Goal: Task Accomplishment & Management: Manage account settings

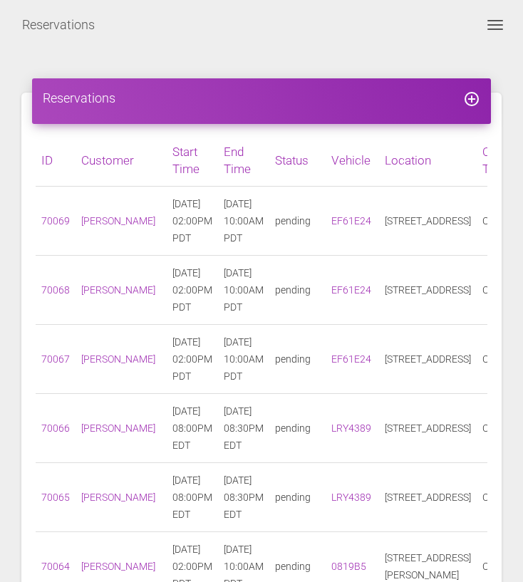
click at [495, 24] on span "Toggle navigation" at bounding box center [496, 24] width 16 height 1
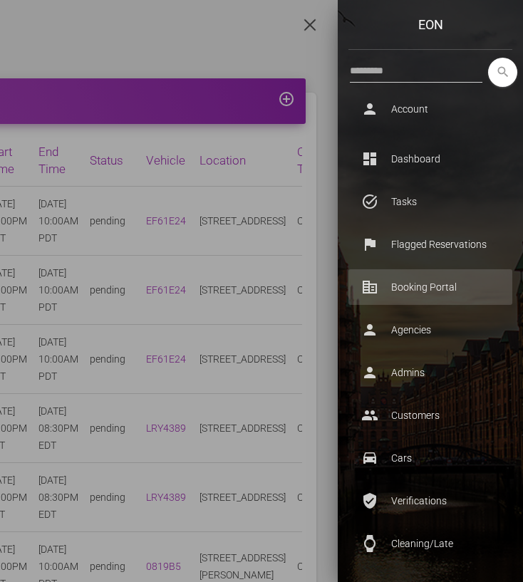
scroll to position [539, 0]
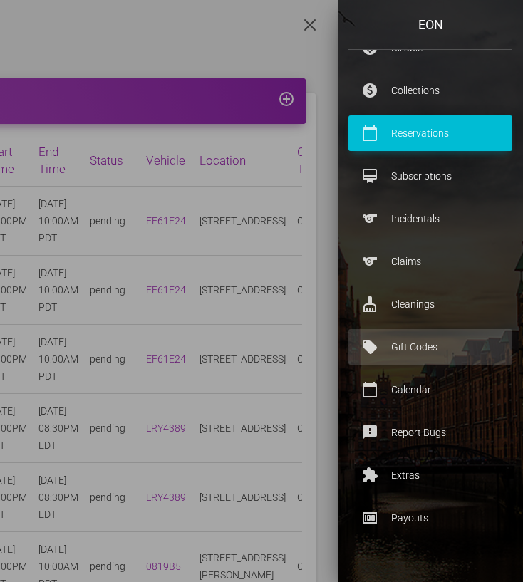
click at [423, 349] on p "Gift Codes" at bounding box center [430, 346] width 143 height 21
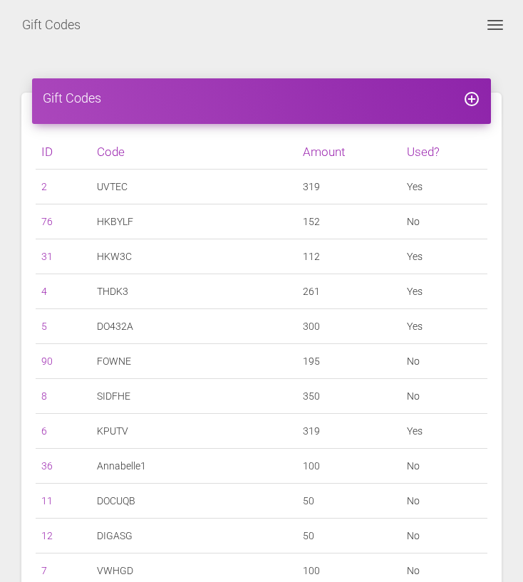
click at [500, 22] on button "Toggle navigation" at bounding box center [495, 24] width 34 height 17
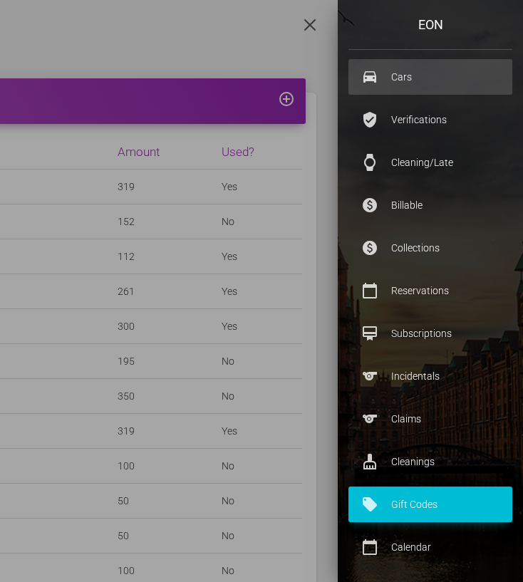
scroll to position [539, 0]
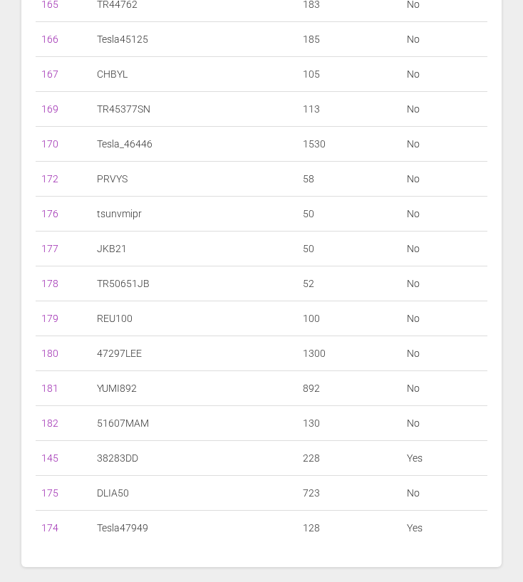
scroll to position [6195, 0]
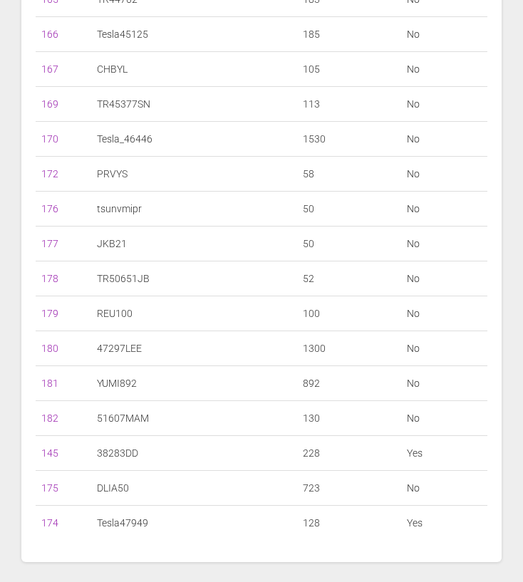
click at [118, 275] on td "TR50651JB" at bounding box center [194, 279] width 206 height 35
drag, startPoint x: 287, startPoint y: 278, endPoint x: 302, endPoint y: 278, distance: 14.3
click at [302, 278] on tr "178 TR50651JB 52 No" at bounding box center [262, 279] width 452 height 35
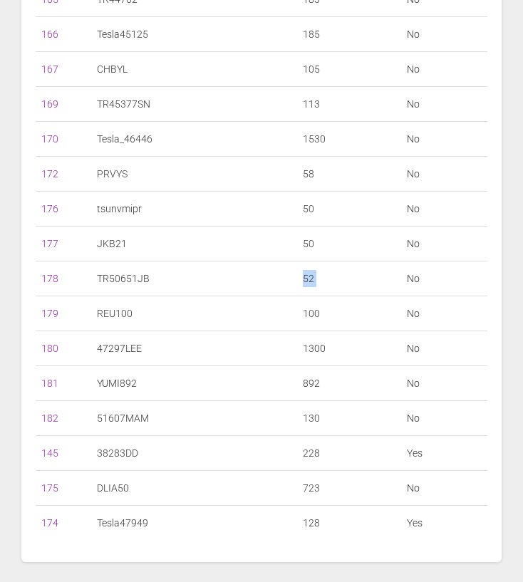
click at [404, 276] on td "No" at bounding box center [444, 279] width 86 height 35
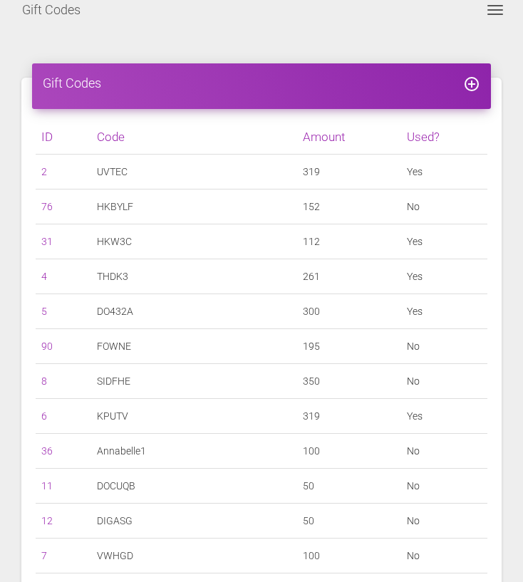
scroll to position [0, 0]
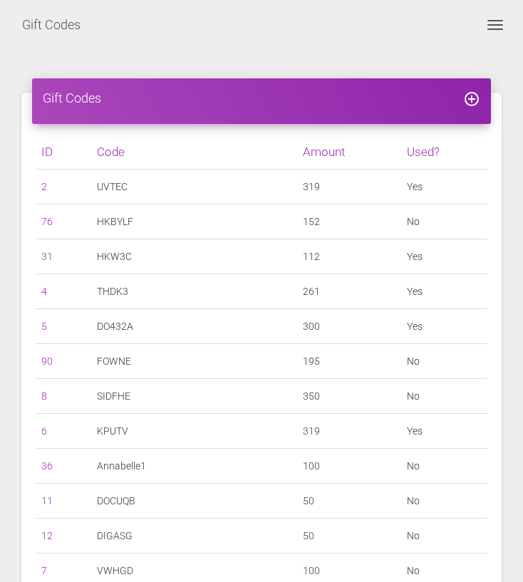
click at [285, 181] on td "UVTEC" at bounding box center [194, 187] width 206 height 35
click at [297, 182] on td "319" at bounding box center [349, 187] width 104 height 35
click at [413, 395] on td "No" at bounding box center [444, 396] width 86 height 35
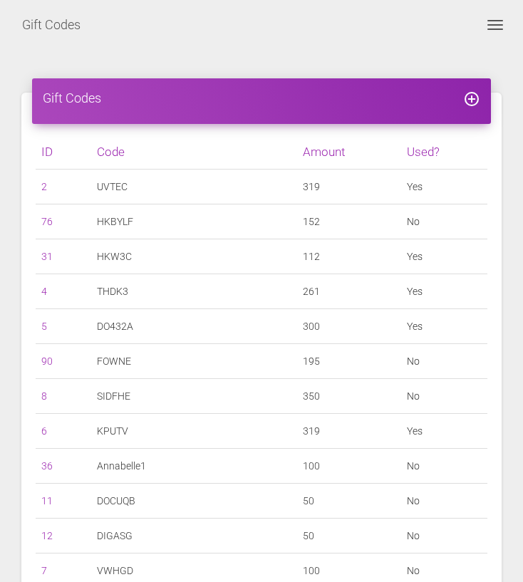
click at [413, 396] on td "No" at bounding box center [444, 396] width 86 height 35
click at [500, 29] on span "Toggle navigation" at bounding box center [496, 29] width 16 height 1
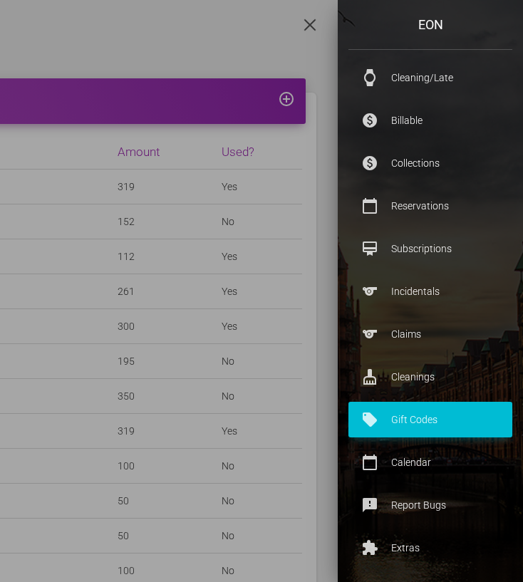
scroll to position [428, 0]
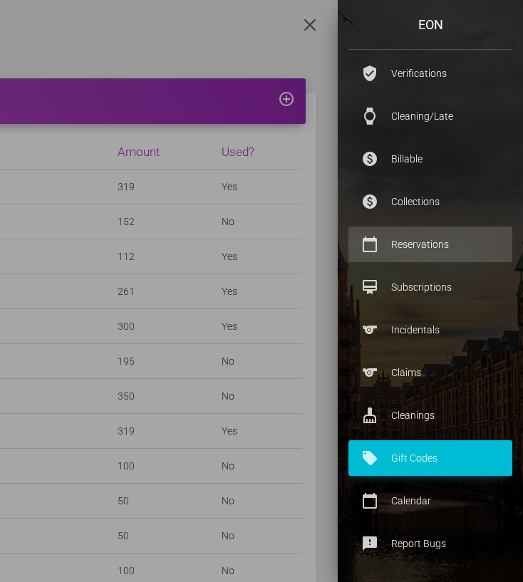
click at [433, 235] on p "Reservations" at bounding box center [430, 244] width 143 height 21
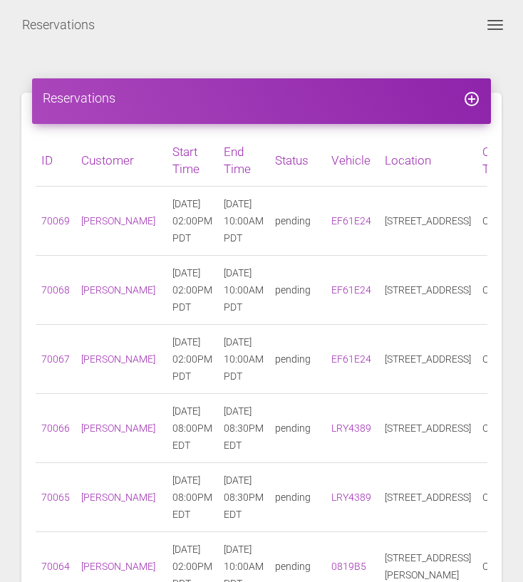
click at [493, 26] on button "Toggle navigation" at bounding box center [495, 24] width 34 height 17
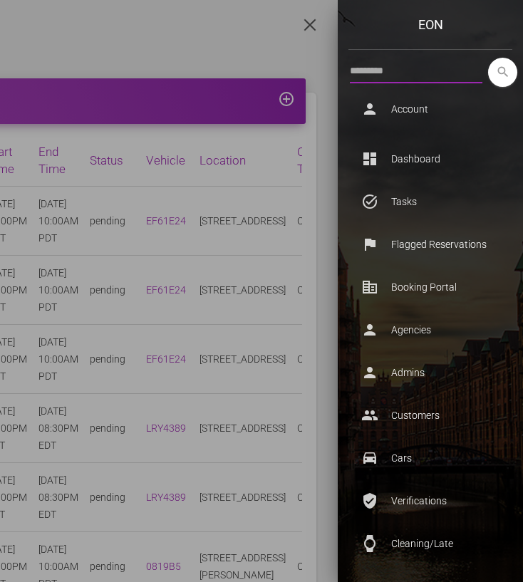
click at [431, 76] on input "text" at bounding box center [416, 71] width 133 height 26
type input "*"
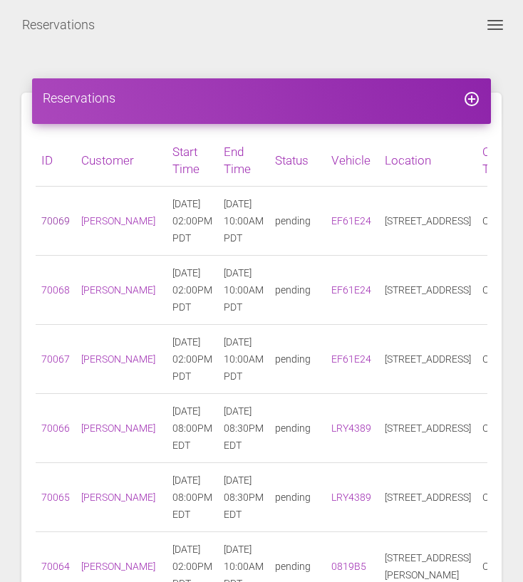
click at [54, 219] on link "70069" at bounding box center [55, 220] width 29 height 11
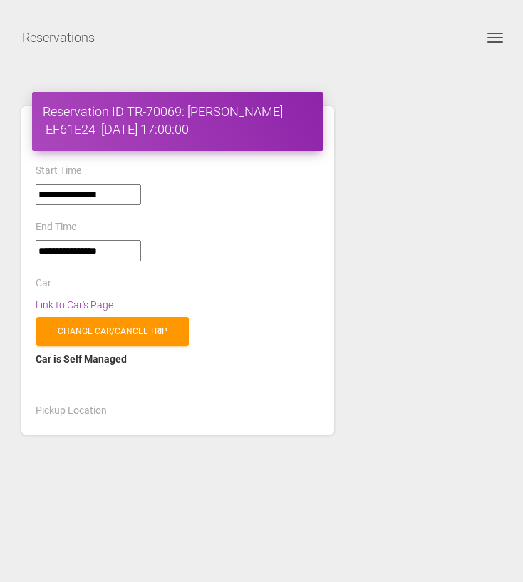
select select "*****"
select select
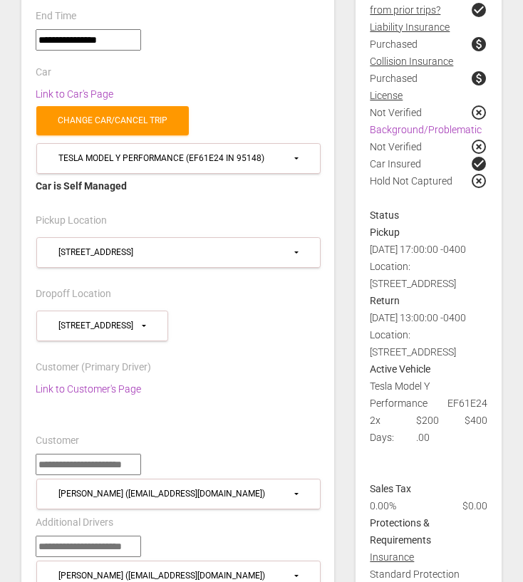
scroll to position [153, 0]
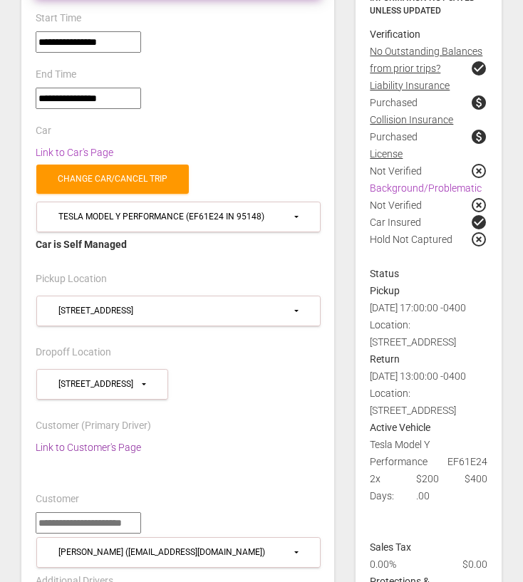
click at [68, 443] on link "Link to Customer's Page" at bounding box center [88, 447] width 105 height 11
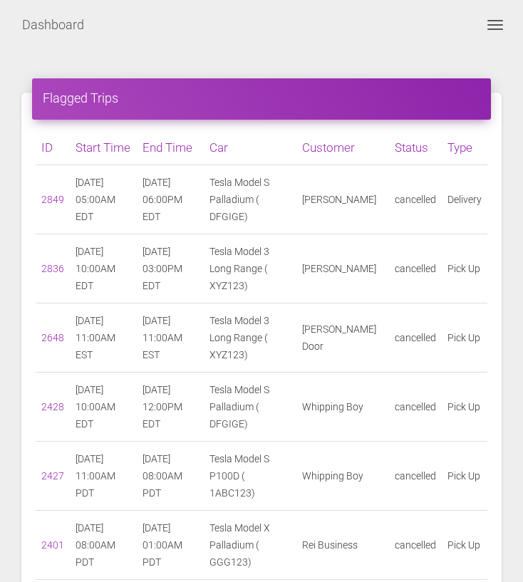
click at [495, 20] on span "Toggle navigation" at bounding box center [496, 20] width 16 height 1
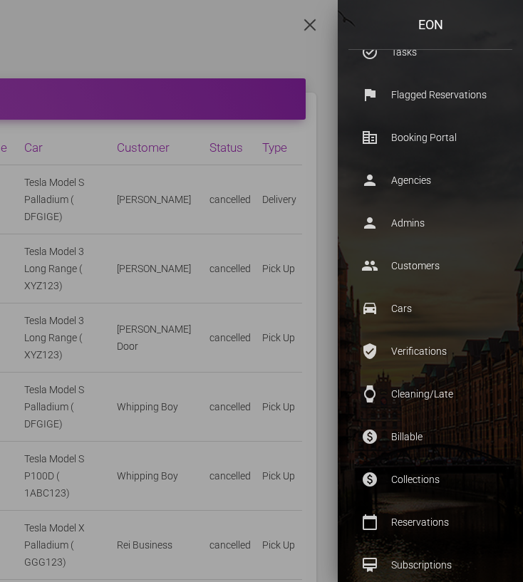
scroll to position [206, 0]
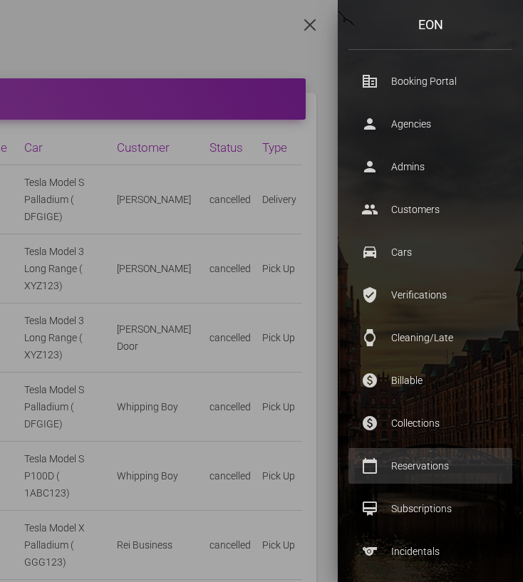
click at [425, 453] on link "calendar_today Reservations" at bounding box center [431, 466] width 164 height 36
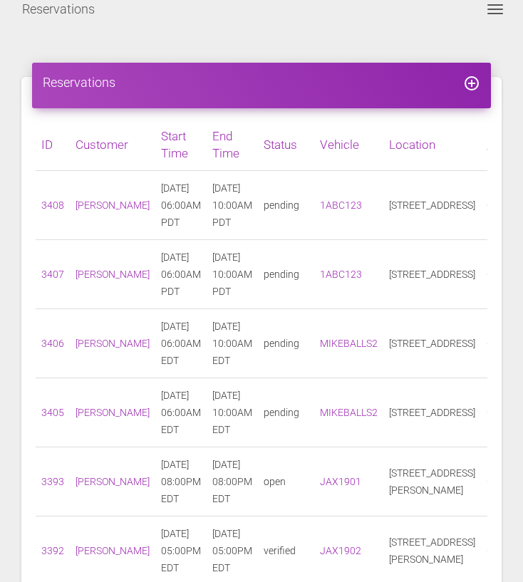
scroll to position [17, 0]
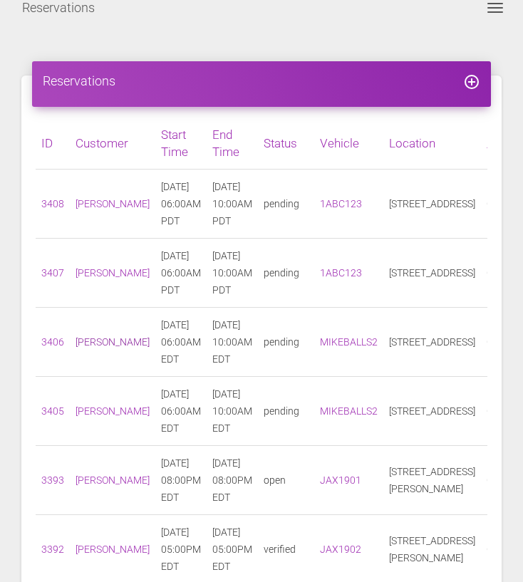
click at [86, 346] on link "Grace Mozo" at bounding box center [113, 341] width 74 height 11
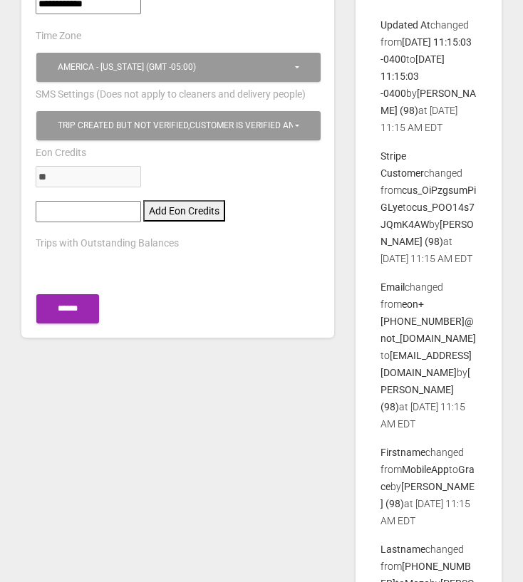
scroll to position [1137, 0]
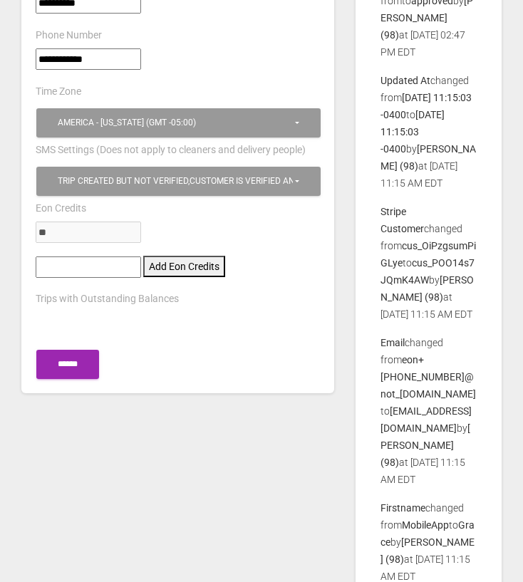
click at [66, 239] on div "**" at bounding box center [178, 239] width 306 height 34
click at [66, 257] on input"] "number" at bounding box center [88, 267] width 105 height 21
type input"] "***"
click at [172, 256] on button "Add Eon Credits" at bounding box center [184, 266] width 82 height 21
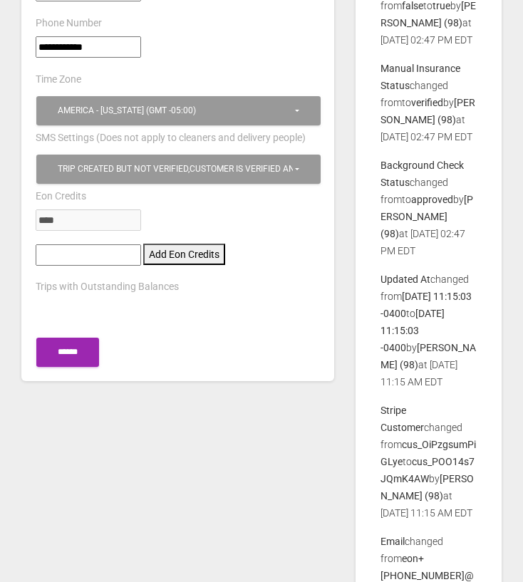
scroll to position [1205, 0]
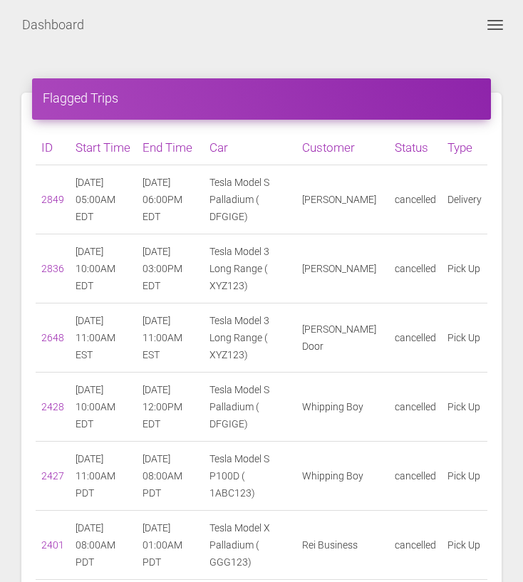
click at [502, 29] on span "Toggle navigation" at bounding box center [496, 29] width 16 height 1
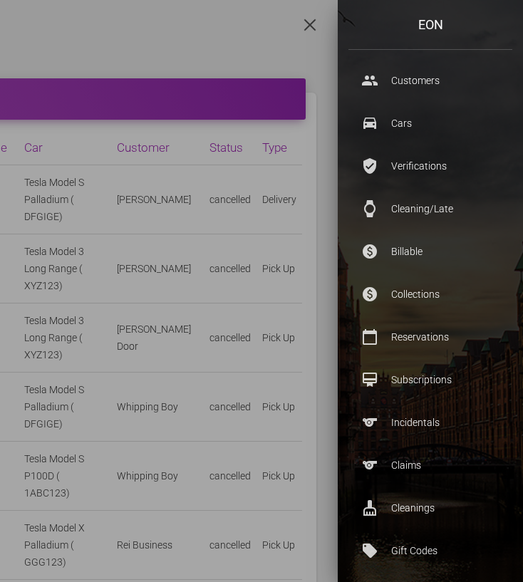
scroll to position [411, 0]
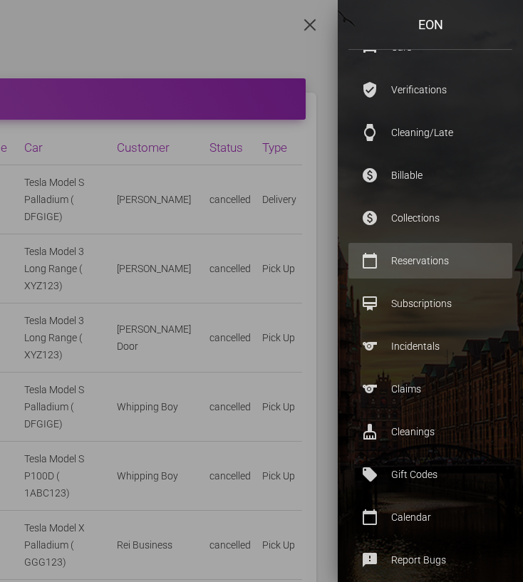
click at [448, 251] on p "Reservations" at bounding box center [430, 260] width 143 height 21
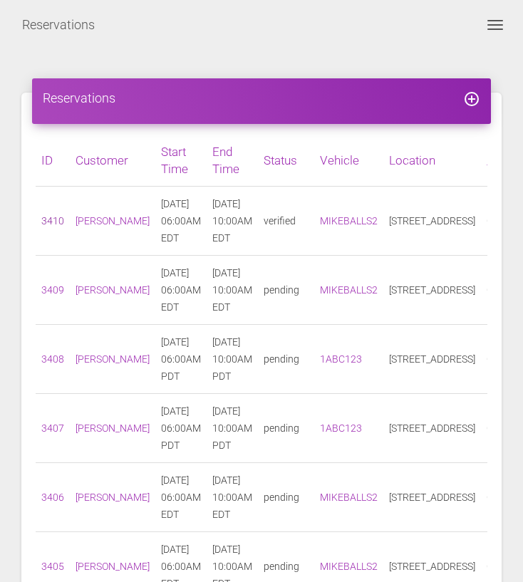
click at [51, 220] on link "3410" at bounding box center [52, 220] width 23 height 11
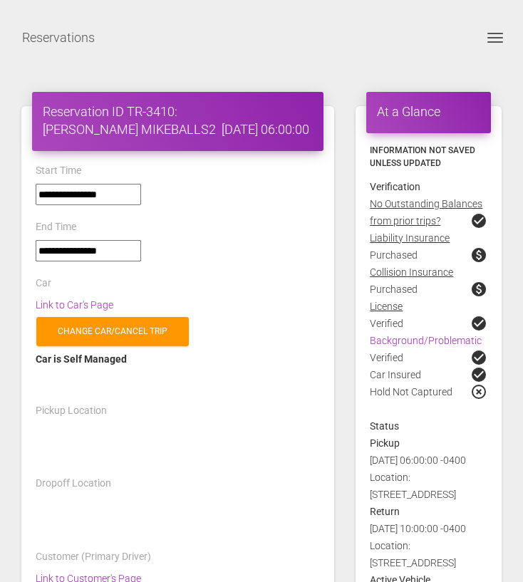
select select "***"
select select
select select "***"
select select
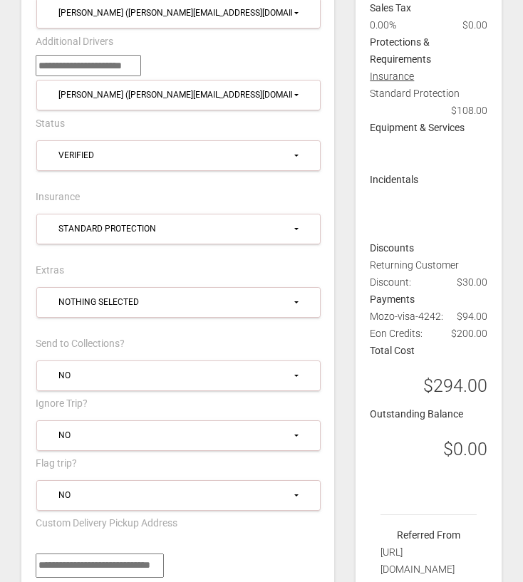
scroll to position [693, 0]
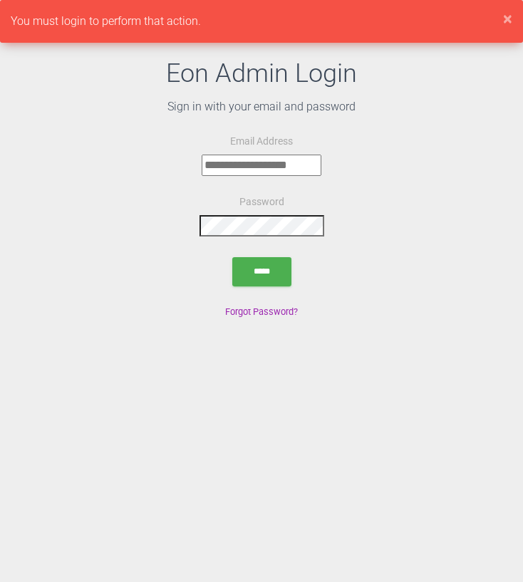
click at [255, 159] on input "email" at bounding box center [262, 165] width 120 height 21
type input "**********"
click at [258, 254] on form "**********" at bounding box center [261, 212] width 523 height 158
click at [258, 264] on input "submit" at bounding box center [261, 271] width 59 height 29
click at [254, 282] on input "submit" at bounding box center [261, 271] width 59 height 29
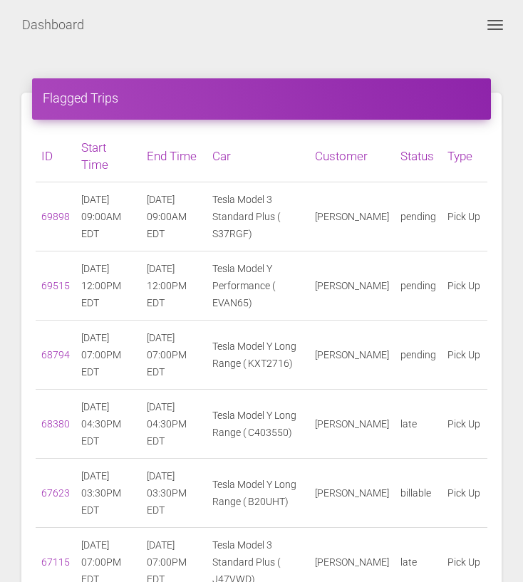
click at [505, 23] on button "Toggle navigation" at bounding box center [495, 24] width 34 height 17
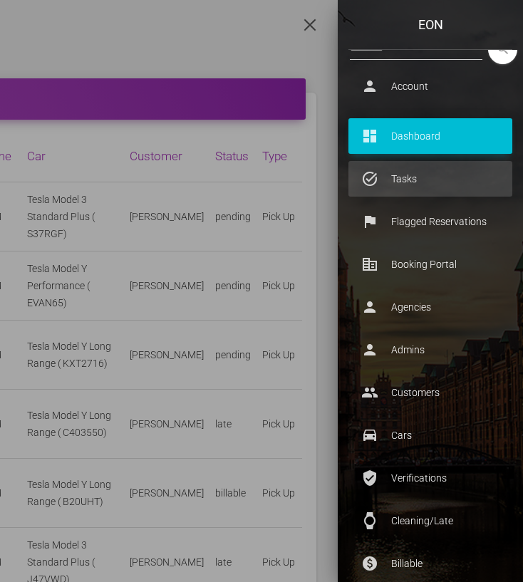
scroll to position [24, 0]
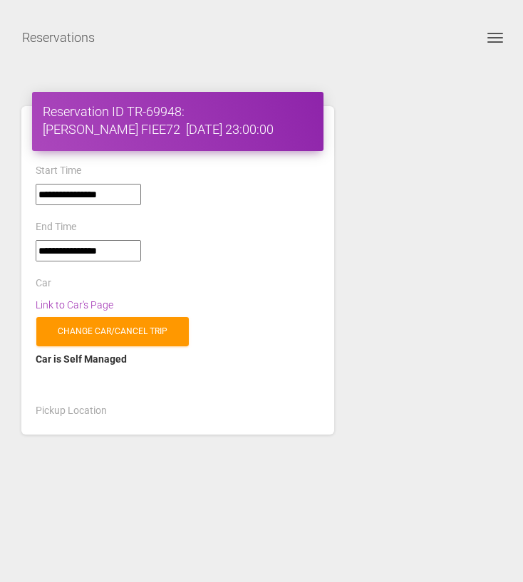
select select "*****"
select select
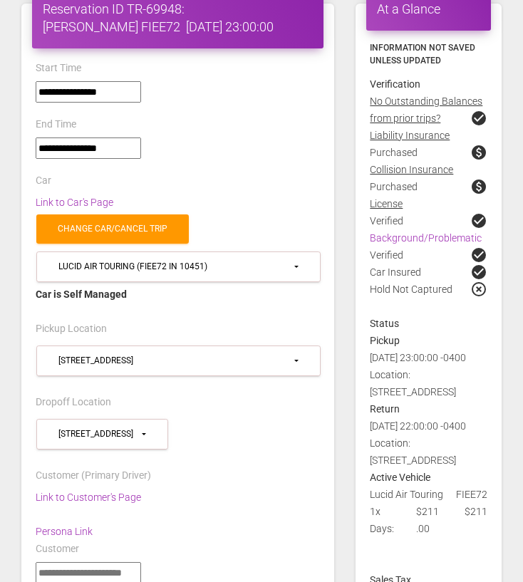
scroll to position [86, 0]
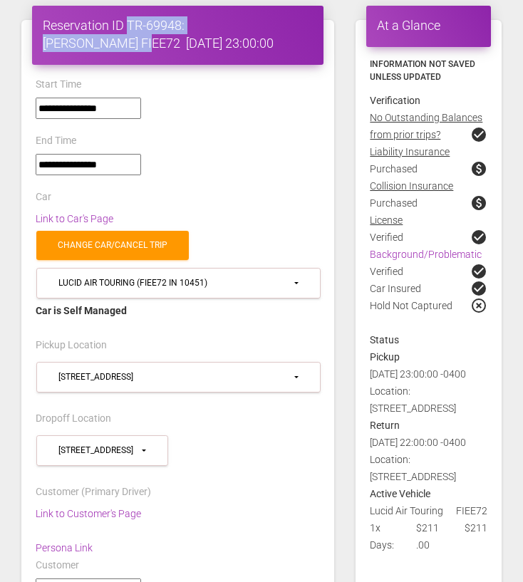
drag, startPoint x: 129, startPoint y: 21, endPoint x: 102, endPoint y: 46, distance: 36.8
click at [102, 46] on h4 "Reservation ID TR-69948: Alexis Ghamandi FIEE72 2025-08-13 23:00:00" at bounding box center [178, 34] width 270 height 36
copy h4 "TR-69948: Alexis Ghamandi"
click at [67, 508] on link "Link to Customer's Page" at bounding box center [88, 513] width 105 height 11
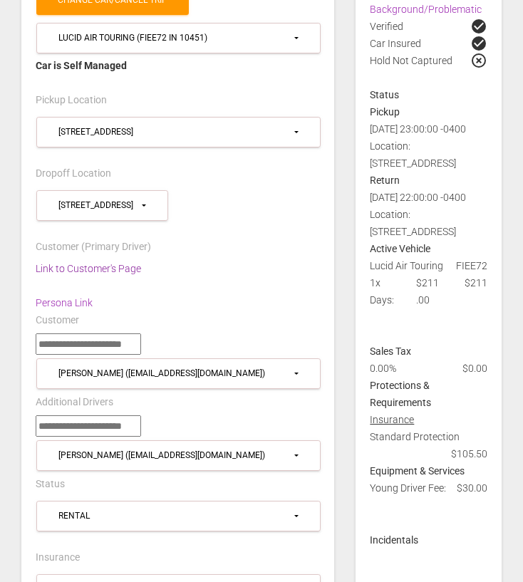
scroll to position [342, 0]
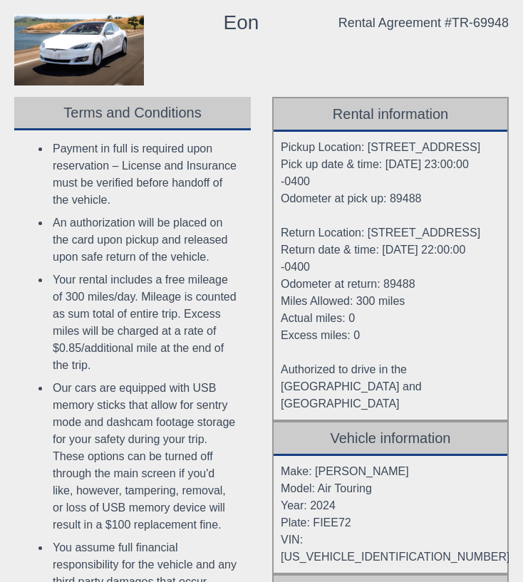
click at [381, 31] on div "Rental Agreement #TR-69948" at bounding box center [424, 22] width 170 height 17
click at [383, 26] on div "Rental Agreement #TR-69948" at bounding box center [424, 22] width 170 height 17
copy body "Rental Agreement #TR-69948"
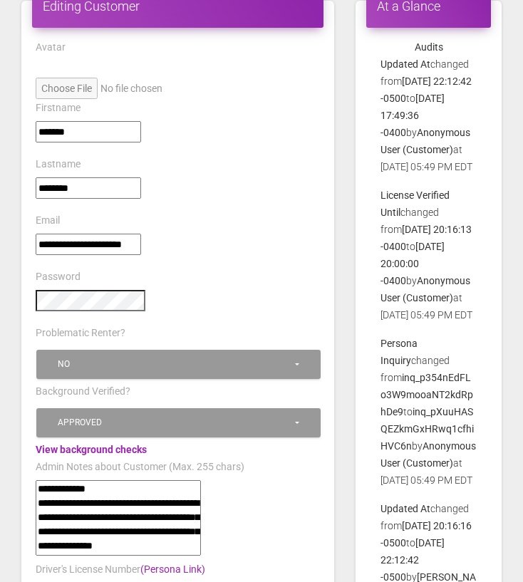
scroll to position [216, 0]
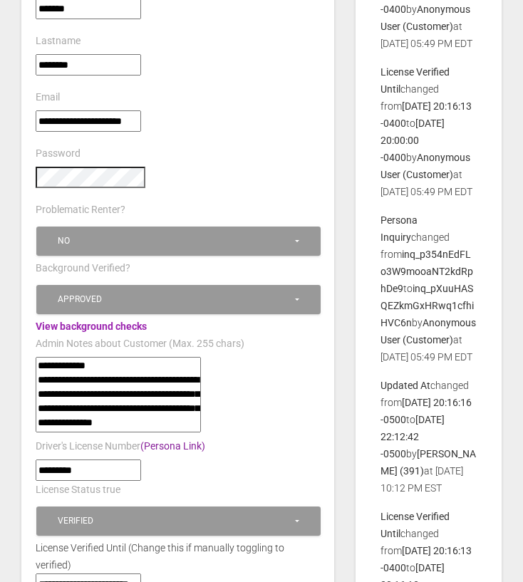
click at [189, 440] on link "(Persona Link)" at bounding box center [172, 445] width 65 height 11
